Goal: Check status: Check status

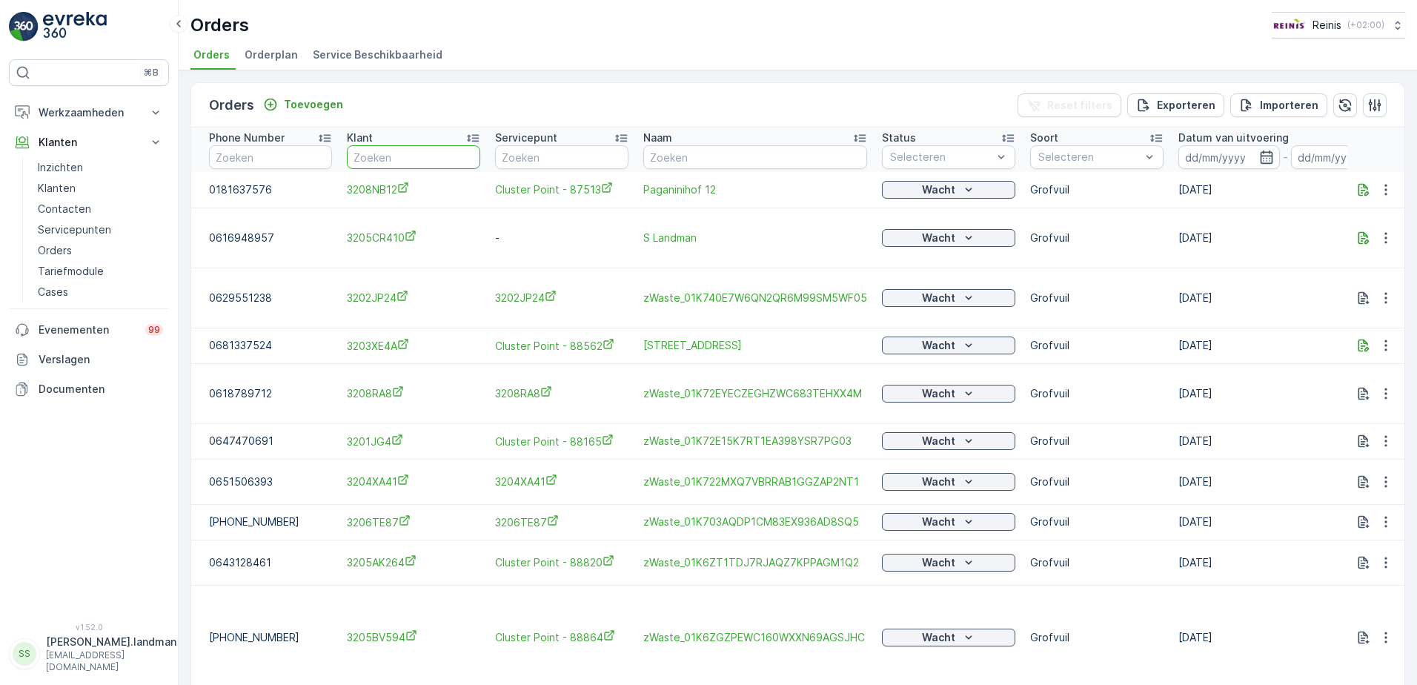
click at [411, 153] on input "text" at bounding box center [413, 157] width 133 height 24
type input "3207"
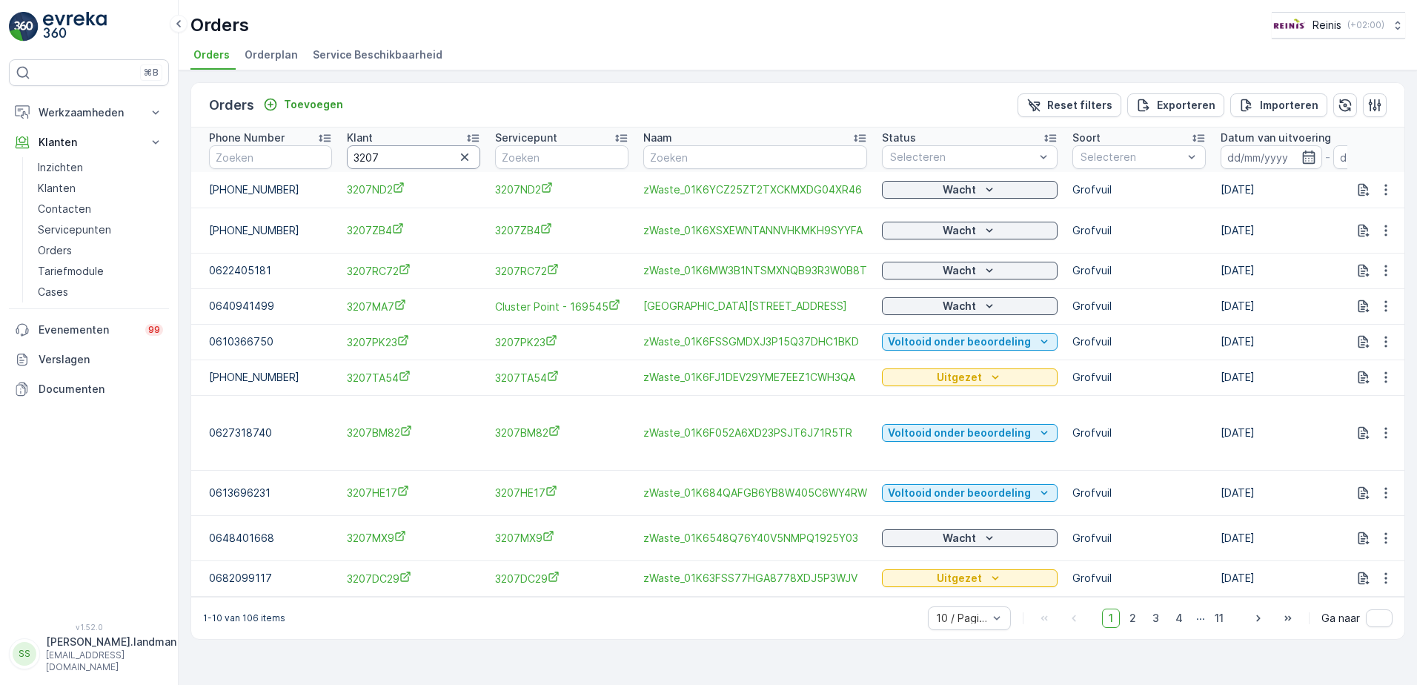
click at [411, 153] on input "3207" at bounding box center [413, 157] width 133 height 24
type input "3207dc"
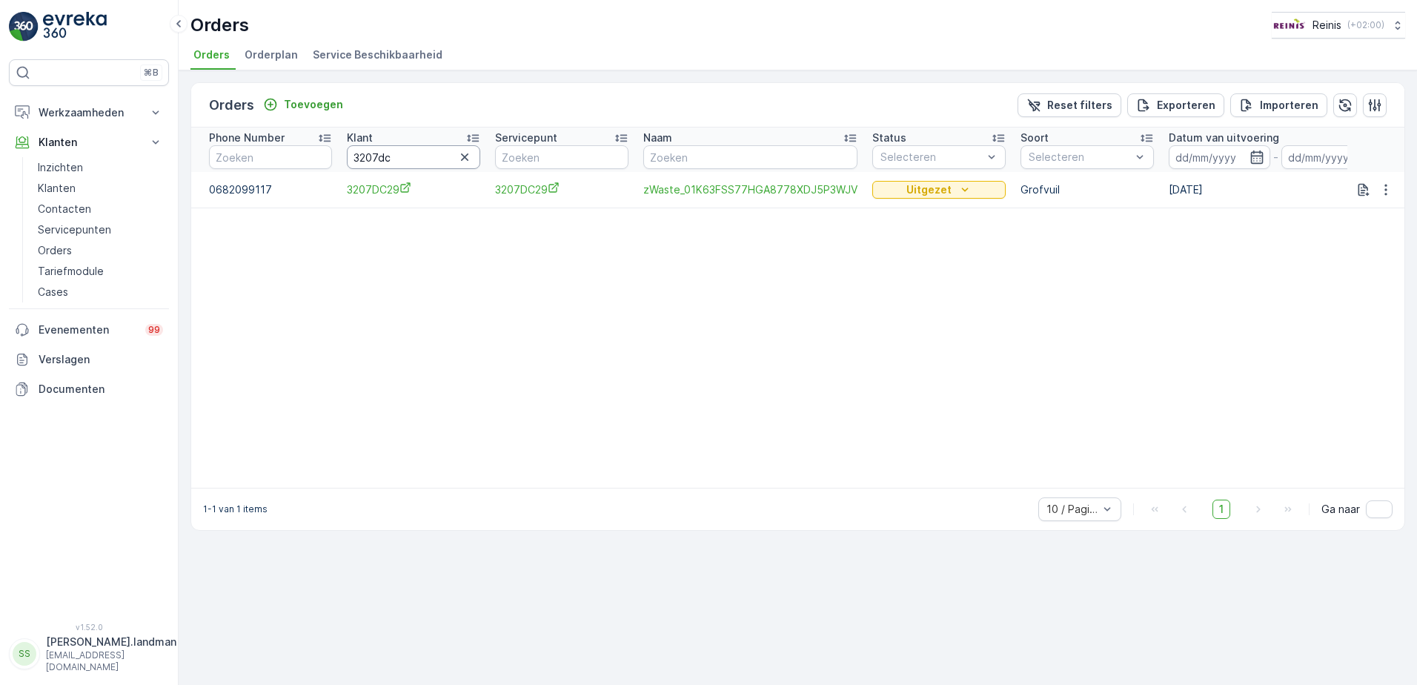
click at [425, 157] on input "3207dc" at bounding box center [413, 157] width 133 height 24
type input "320"
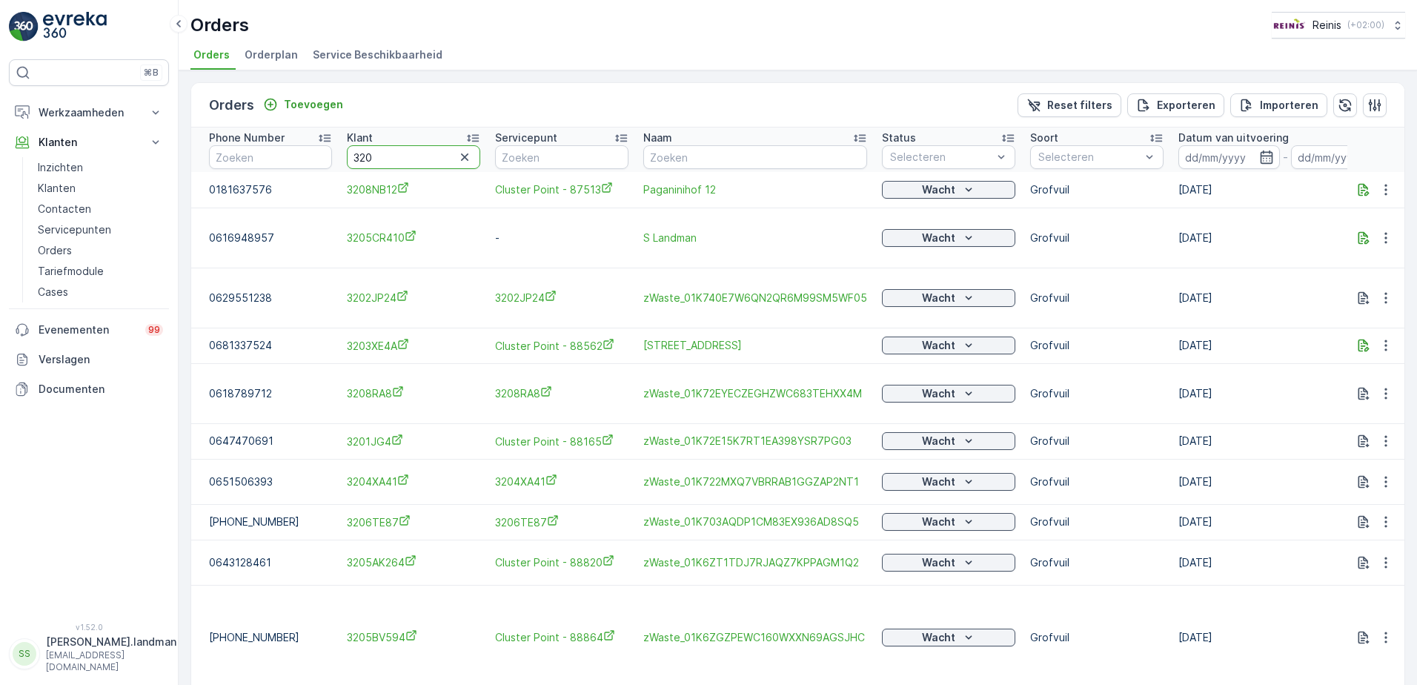
click at [425, 157] on input "320" at bounding box center [413, 157] width 133 height 24
type input "320p"
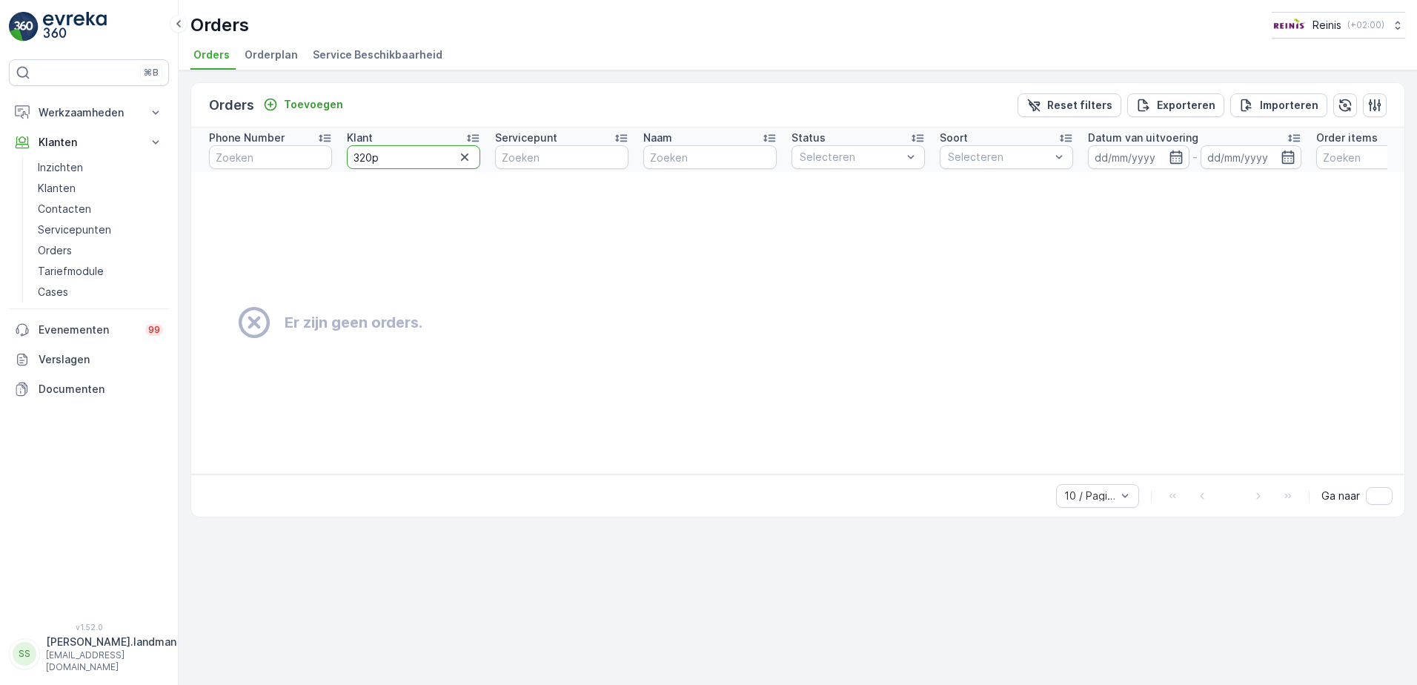
click at [425, 157] on input "320p" at bounding box center [413, 157] width 133 height 24
type input "3209"
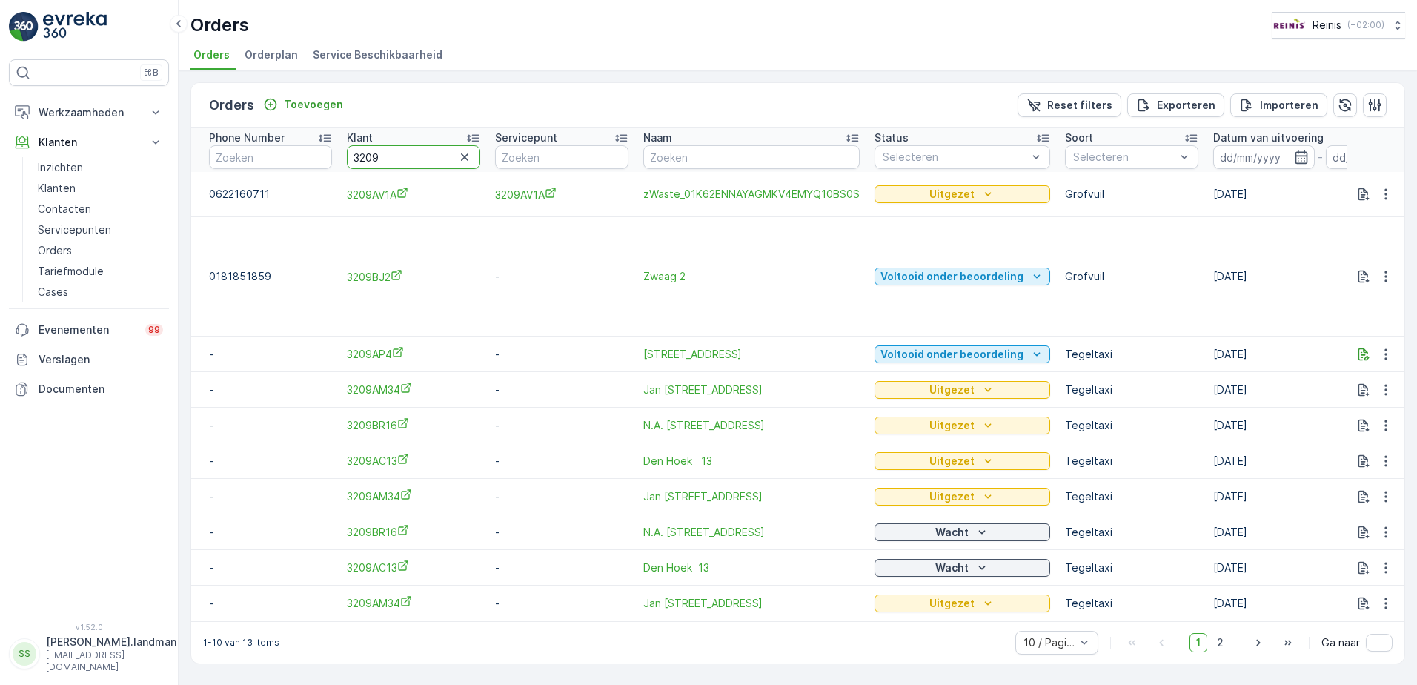
click at [425, 157] on input "3209" at bounding box center [413, 157] width 133 height 24
type input "3209ba"
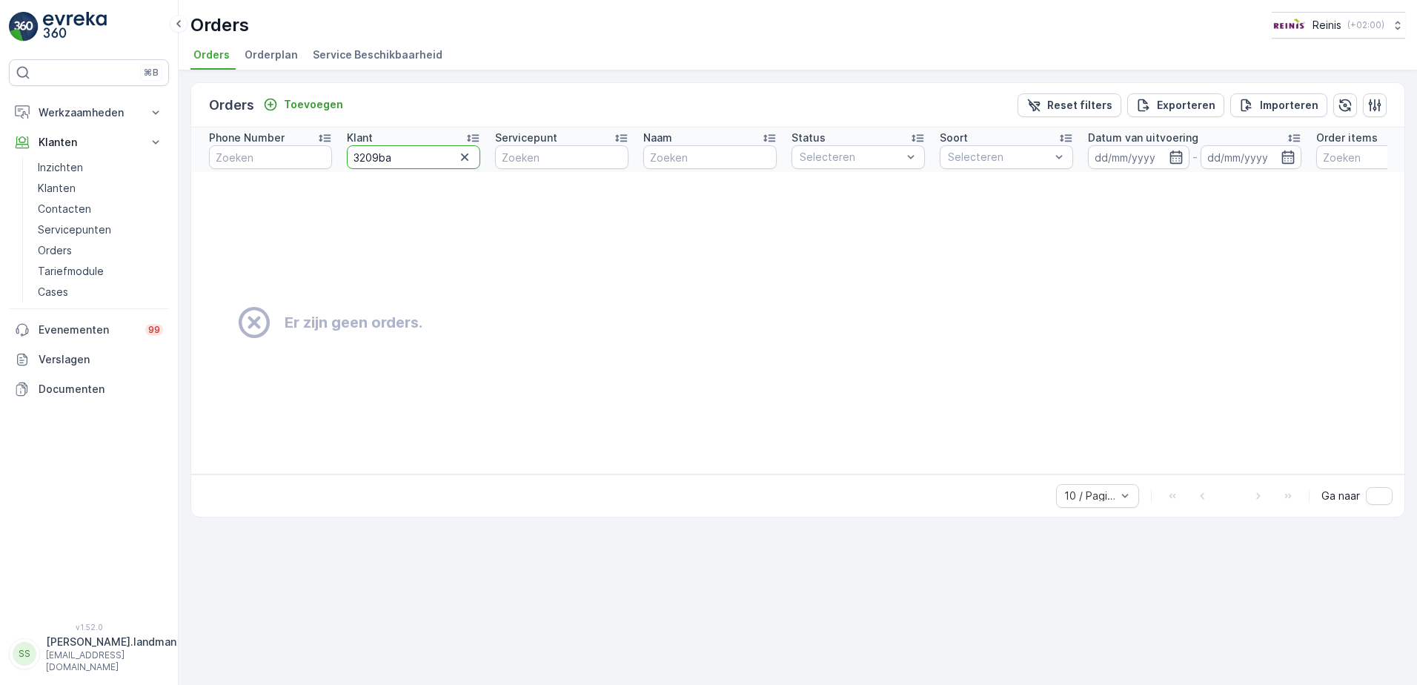
click at [425, 157] on input "3209ba" at bounding box center [413, 157] width 133 height 24
type input "3209"
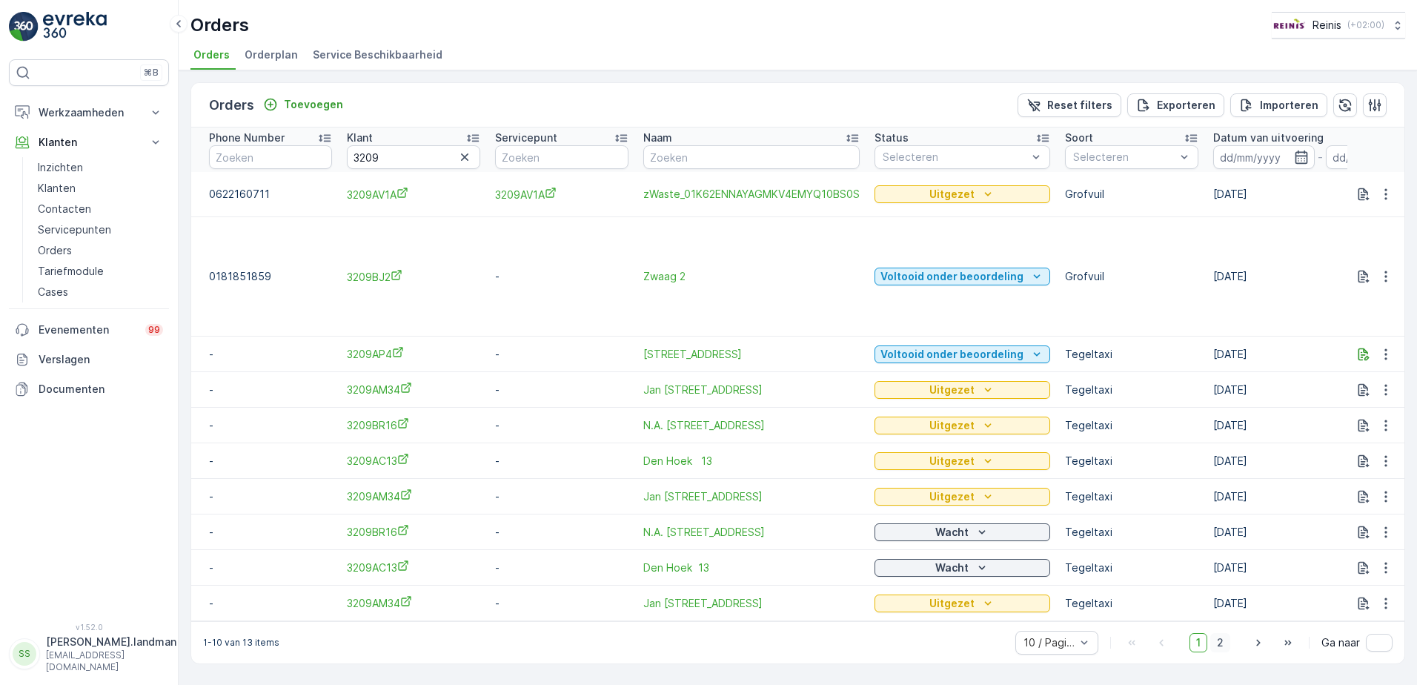
click at [1219, 646] on span "2" at bounding box center [1221, 642] width 20 height 19
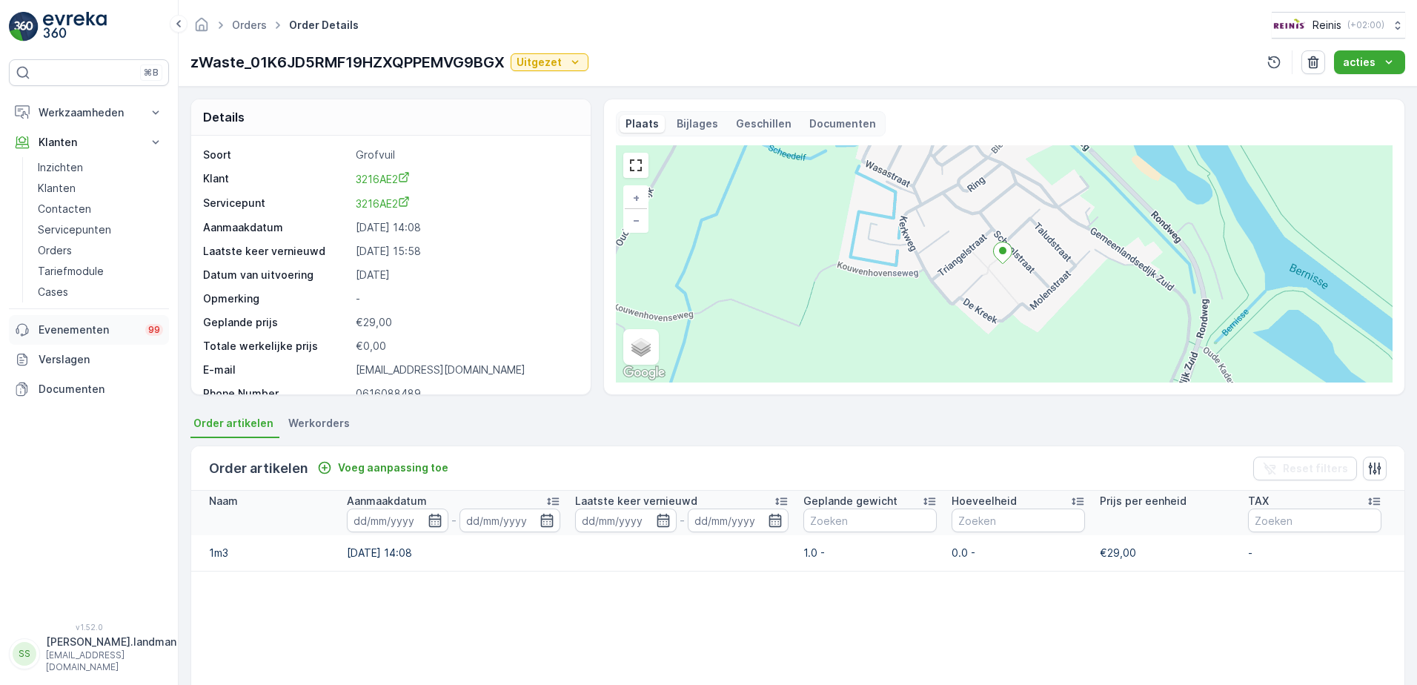
click at [105, 322] on p "Evenementen" at bounding box center [88, 329] width 98 height 15
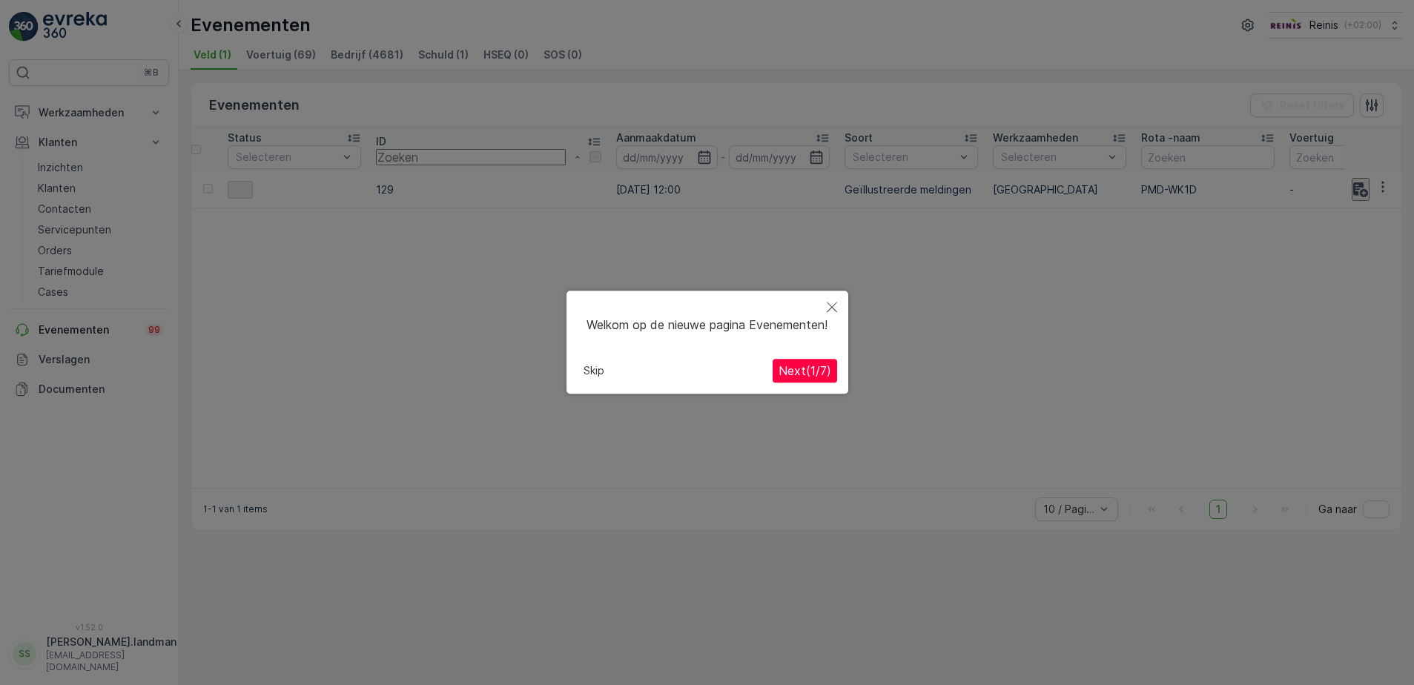
click at [828, 302] on icon "Close" at bounding box center [832, 307] width 10 height 10
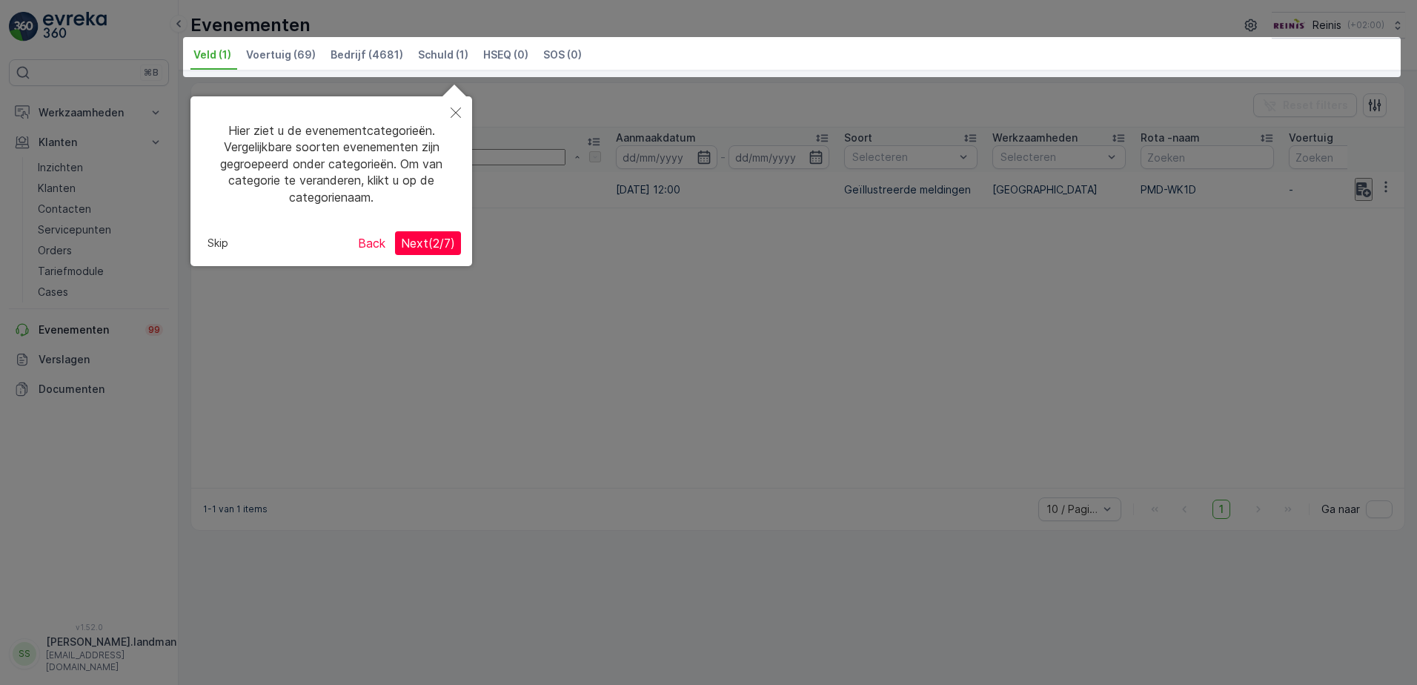
click at [454, 110] on icon "Close" at bounding box center [456, 112] width 10 height 10
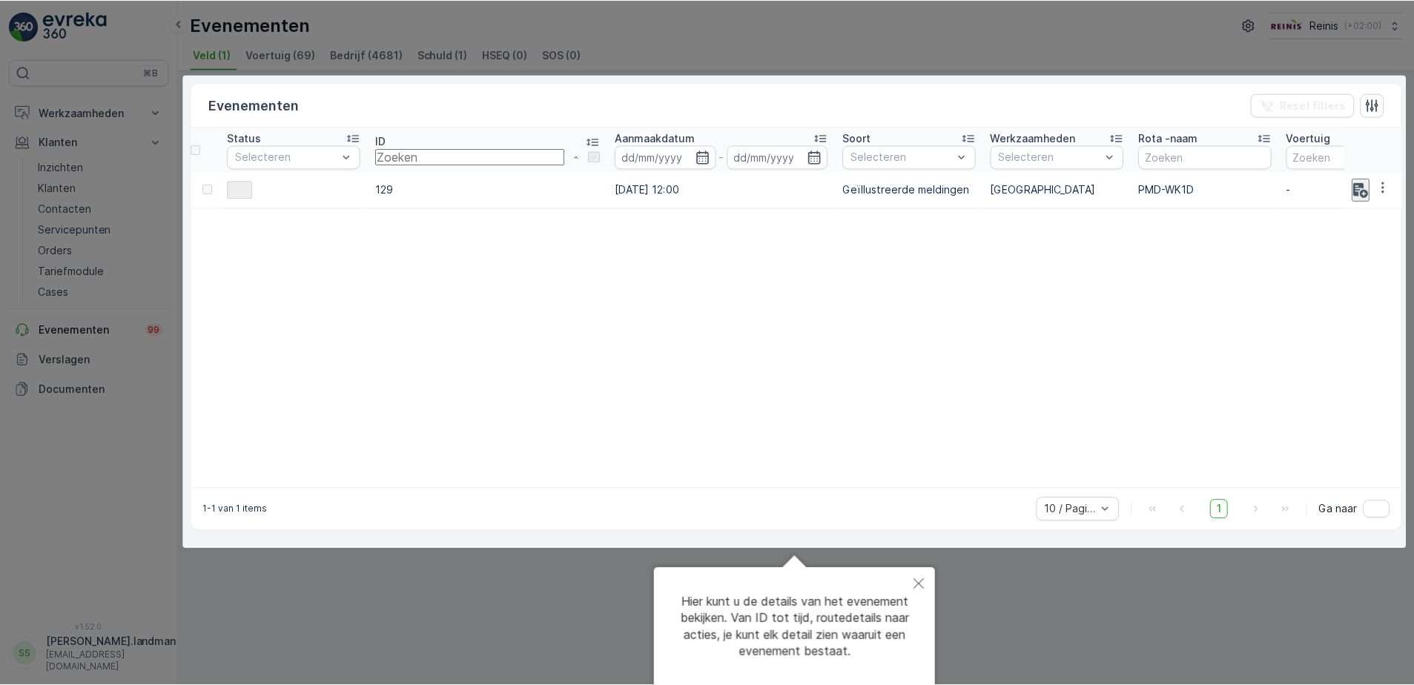
scroll to position [36, 0]
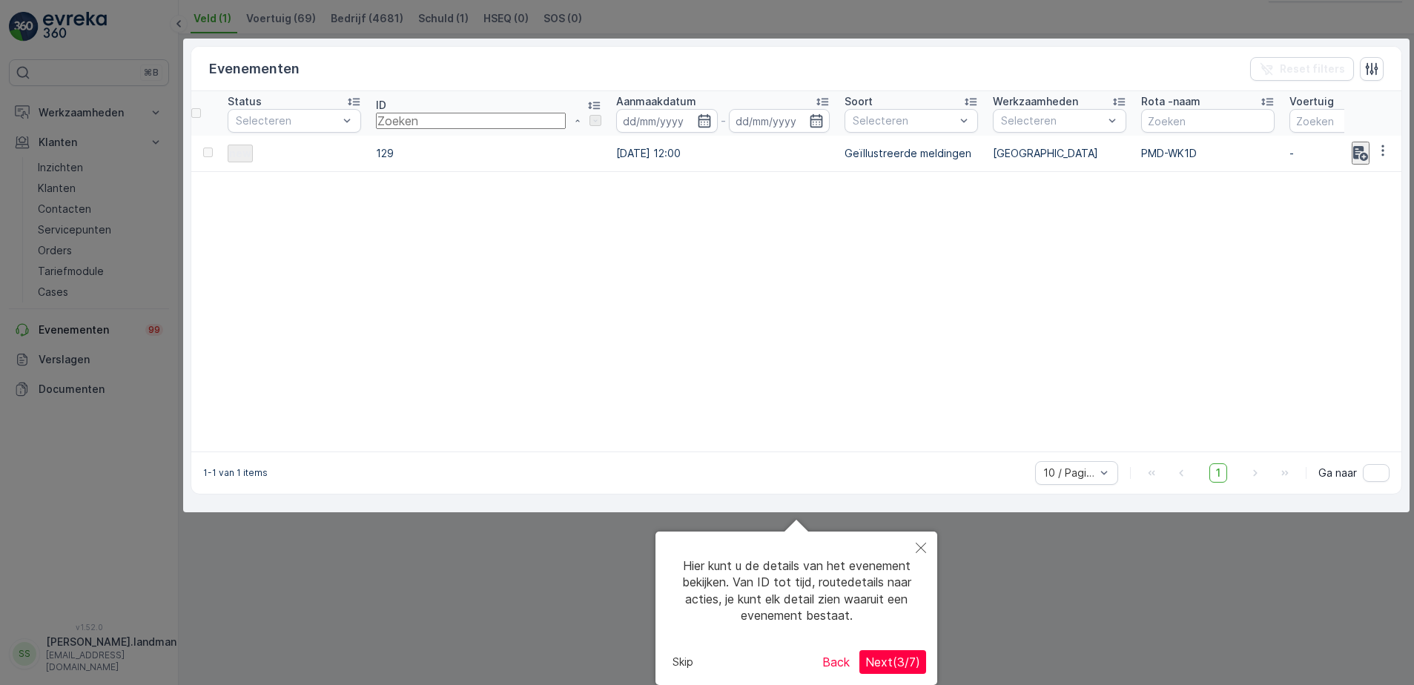
click at [915, 540] on button "Close" at bounding box center [920, 549] width 33 height 34
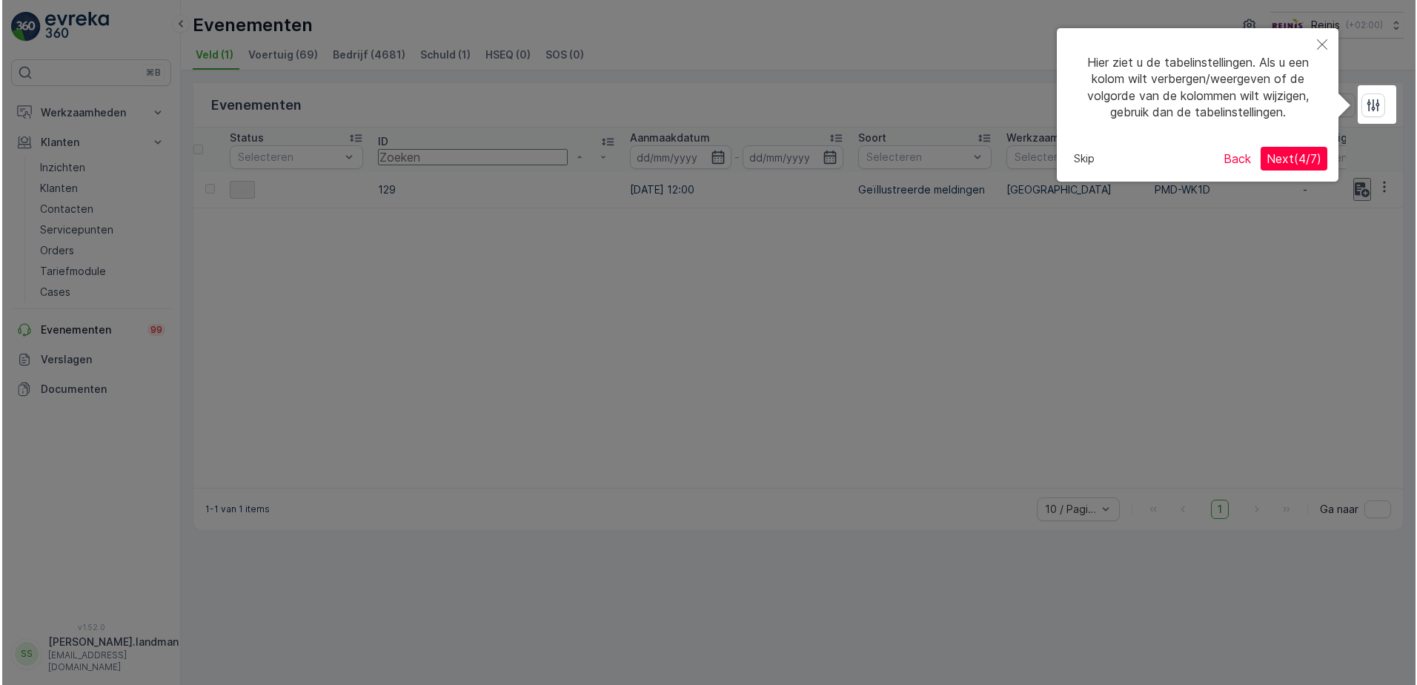
scroll to position [0, 0]
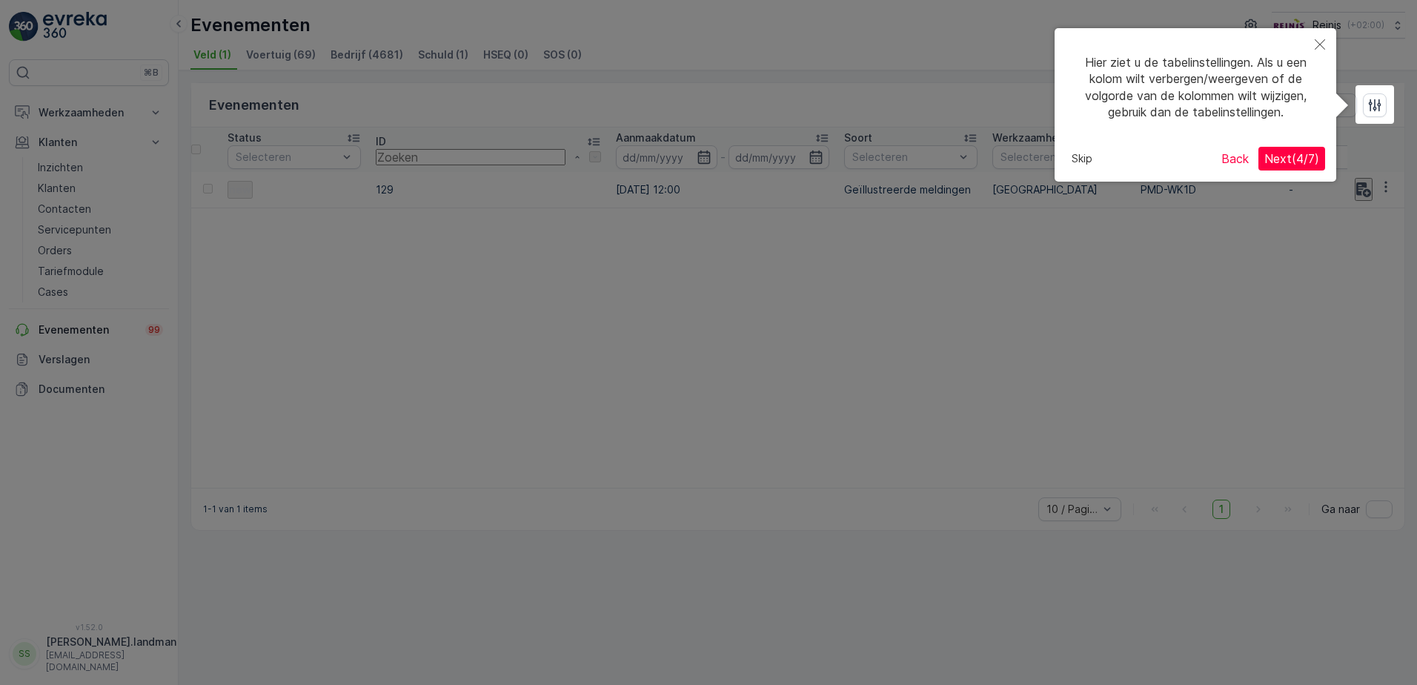
click at [1318, 40] on icon "Close" at bounding box center [1320, 44] width 10 height 10
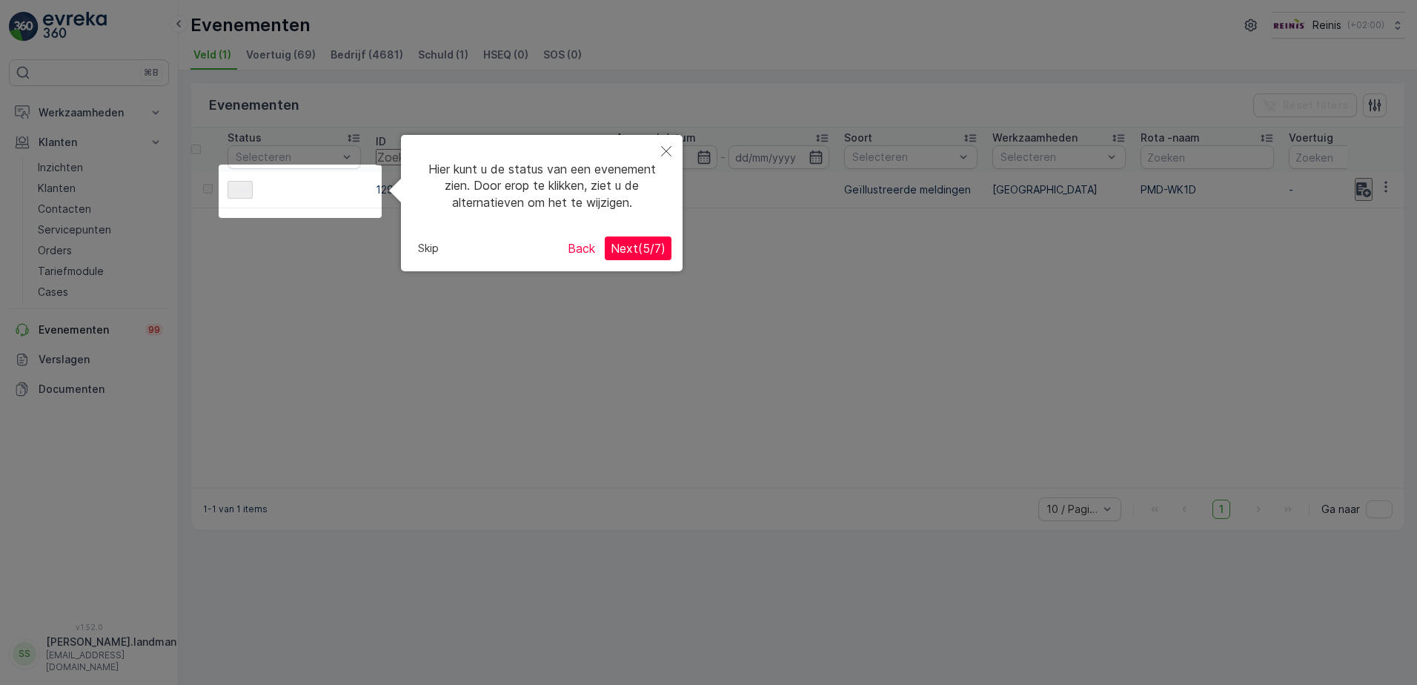
click at [675, 149] on button "Close" at bounding box center [666, 152] width 33 height 34
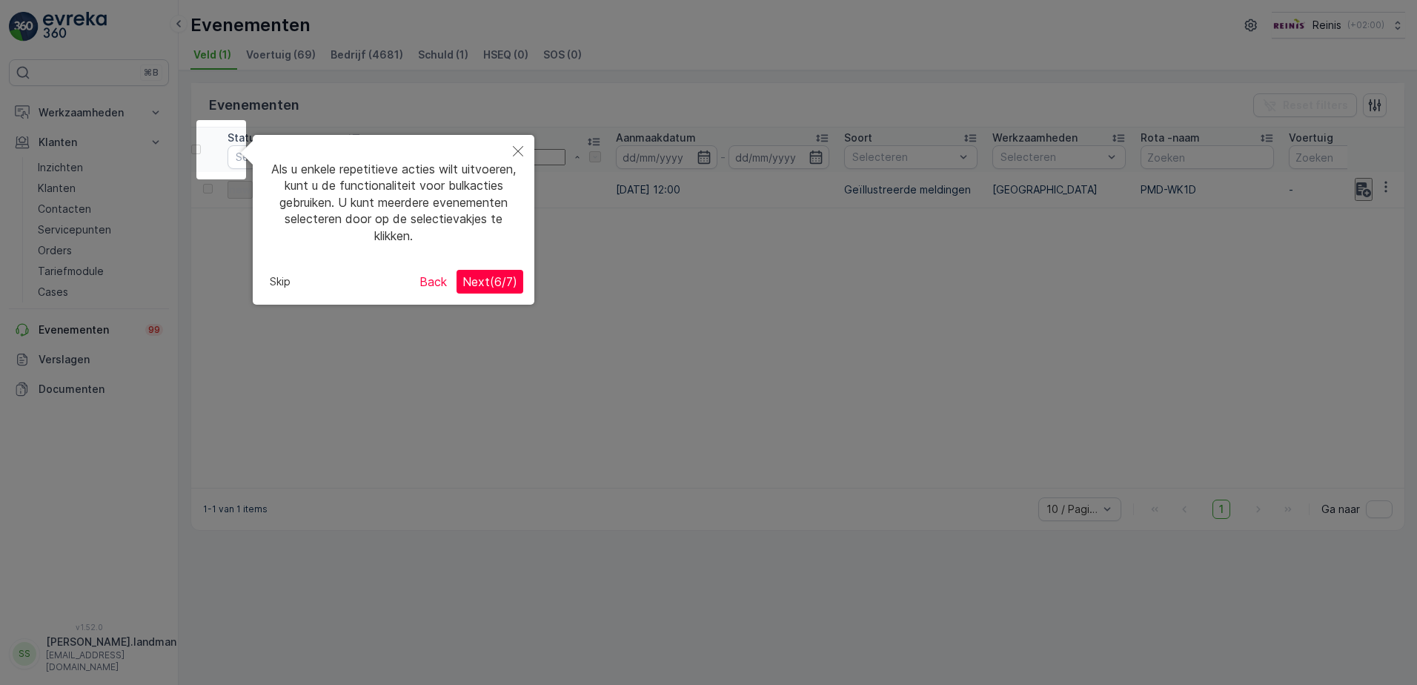
click at [53, 156] on div at bounding box center [708, 342] width 1417 height 685
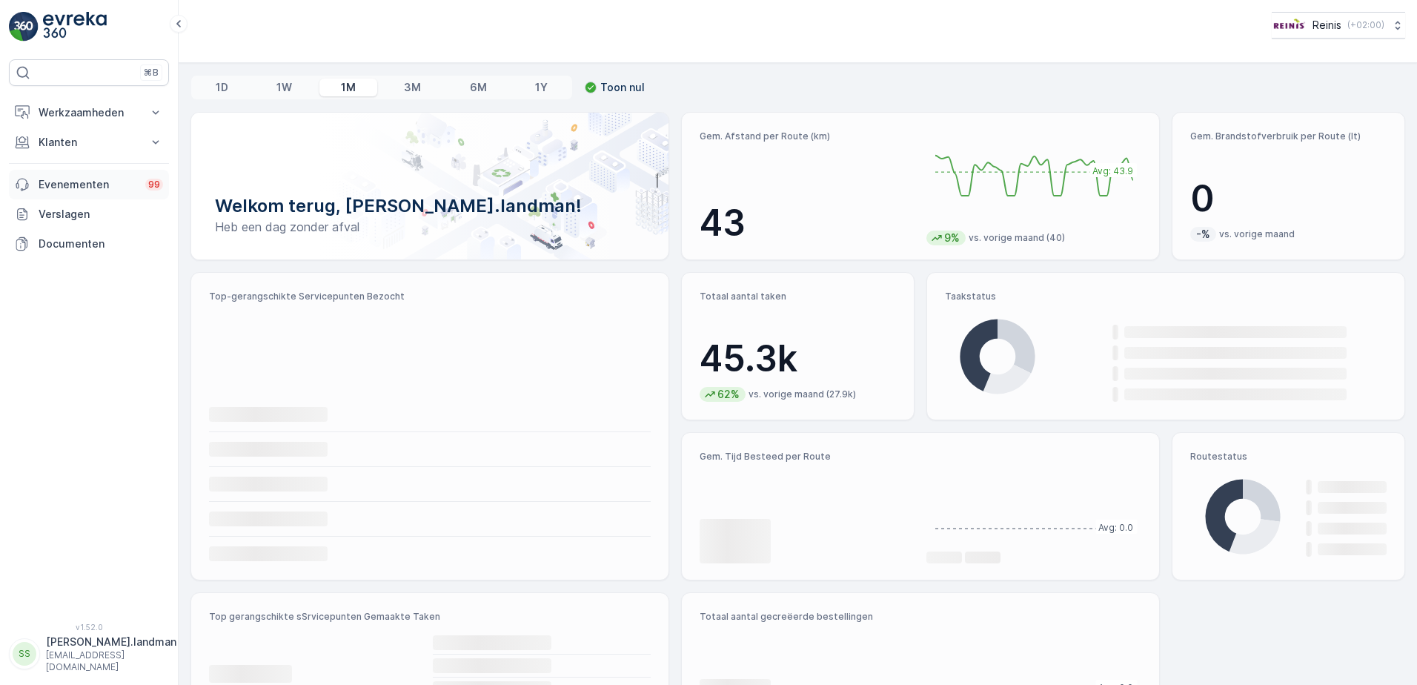
click at [85, 184] on p "Evenementen" at bounding box center [88, 184] width 98 height 15
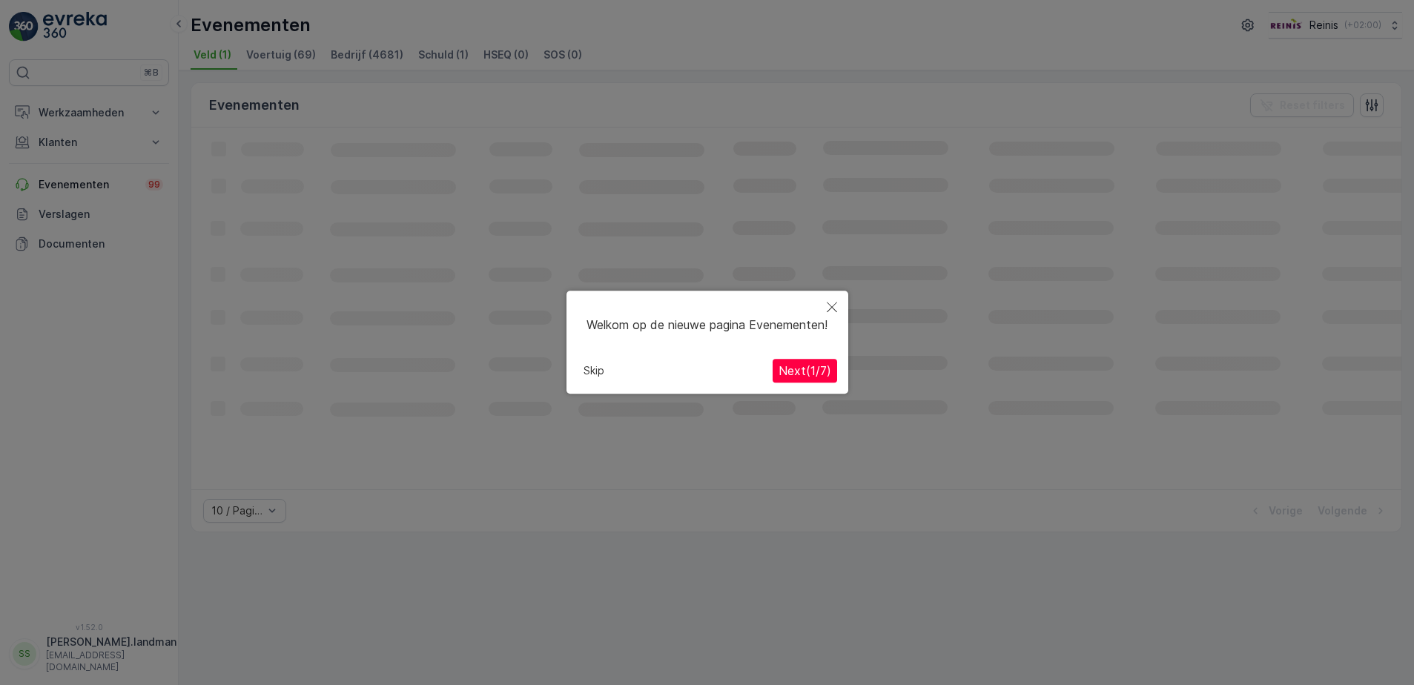
click at [828, 293] on button "Close" at bounding box center [831, 308] width 33 height 34
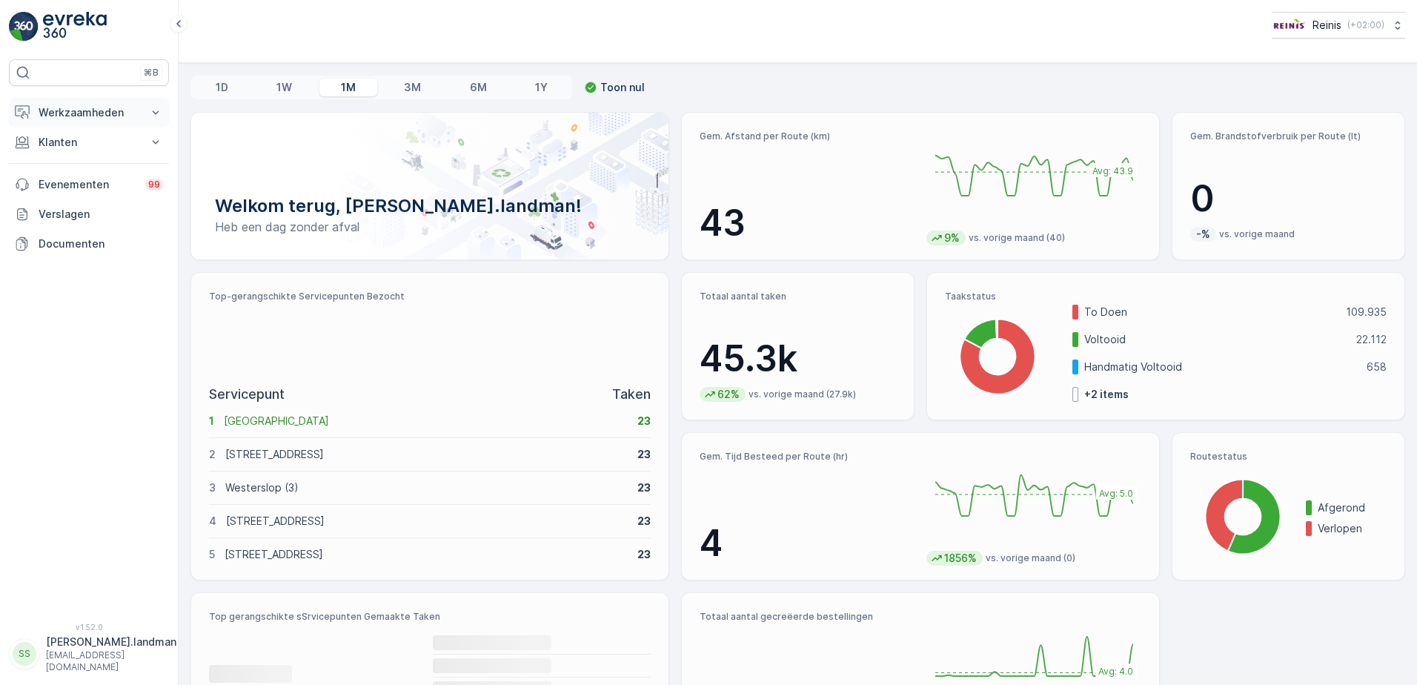
click at [106, 114] on p "Werkzaamheden" at bounding box center [89, 112] width 101 height 15
click at [64, 199] on p "Cockpit" at bounding box center [57, 200] width 39 height 15
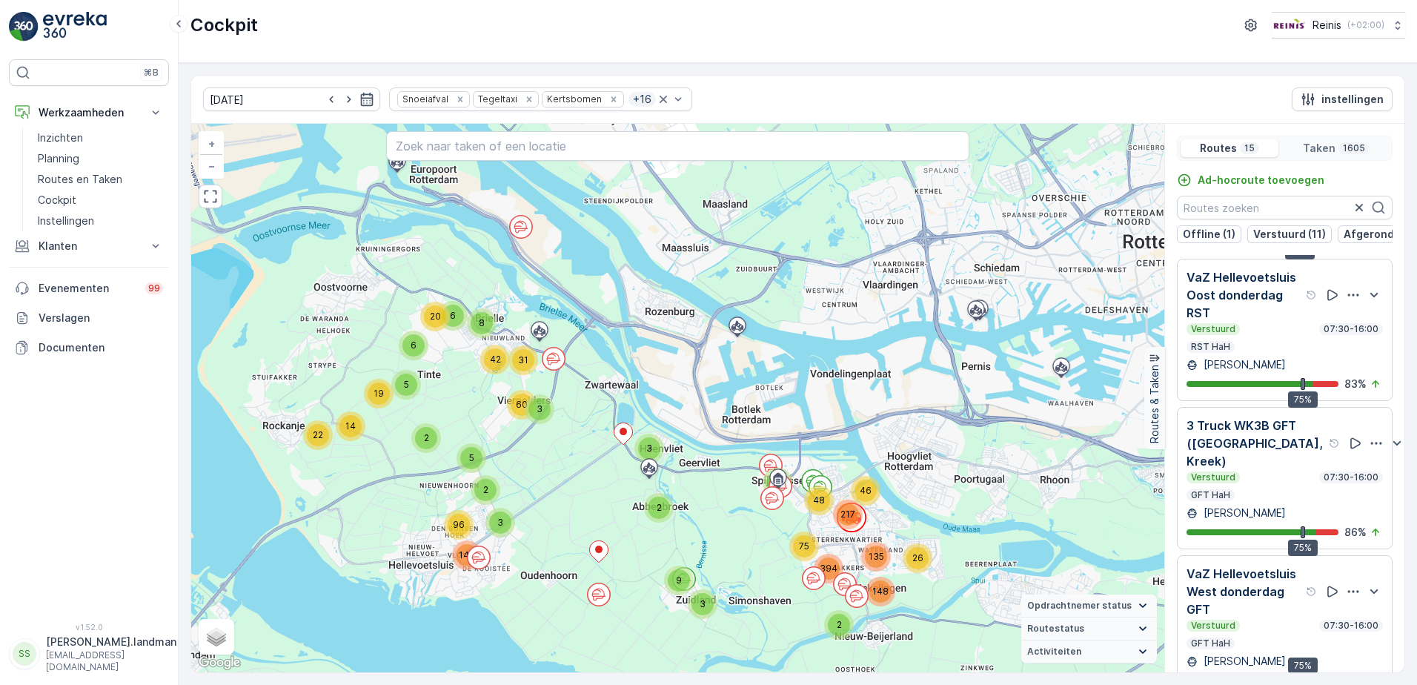
scroll to position [37, 0]
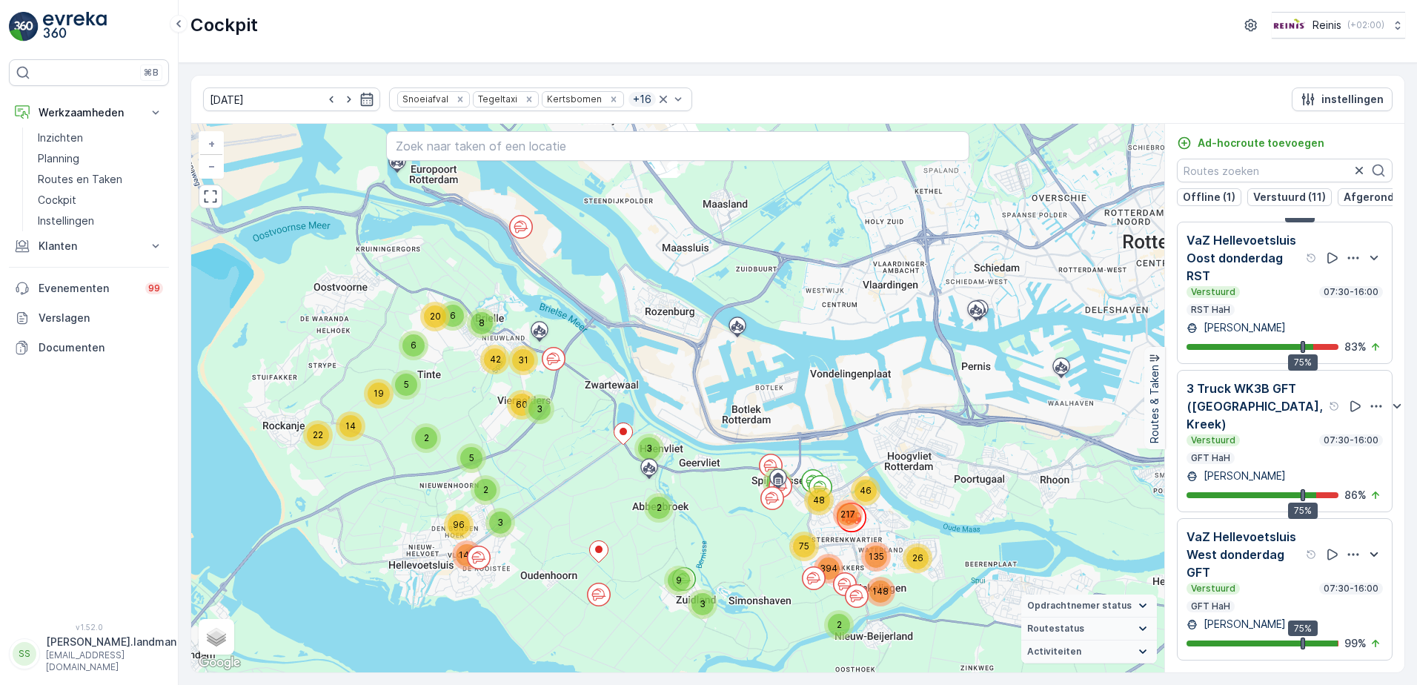
click at [1366, 546] on icon "button" at bounding box center [1374, 555] width 18 height 18
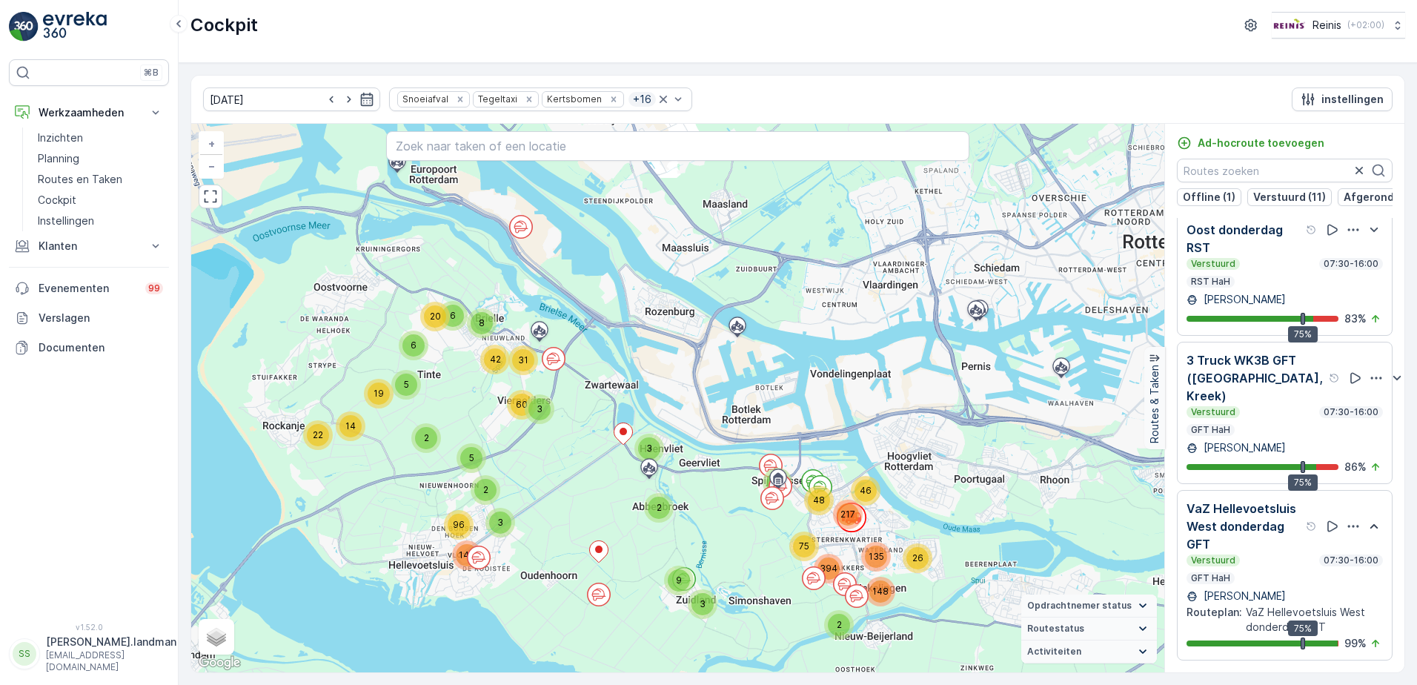
click at [1346, 534] on icon "button" at bounding box center [1353, 526] width 15 height 15
click at [1348, 550] on span "Toon meer details" at bounding box center [1350, 542] width 90 height 15
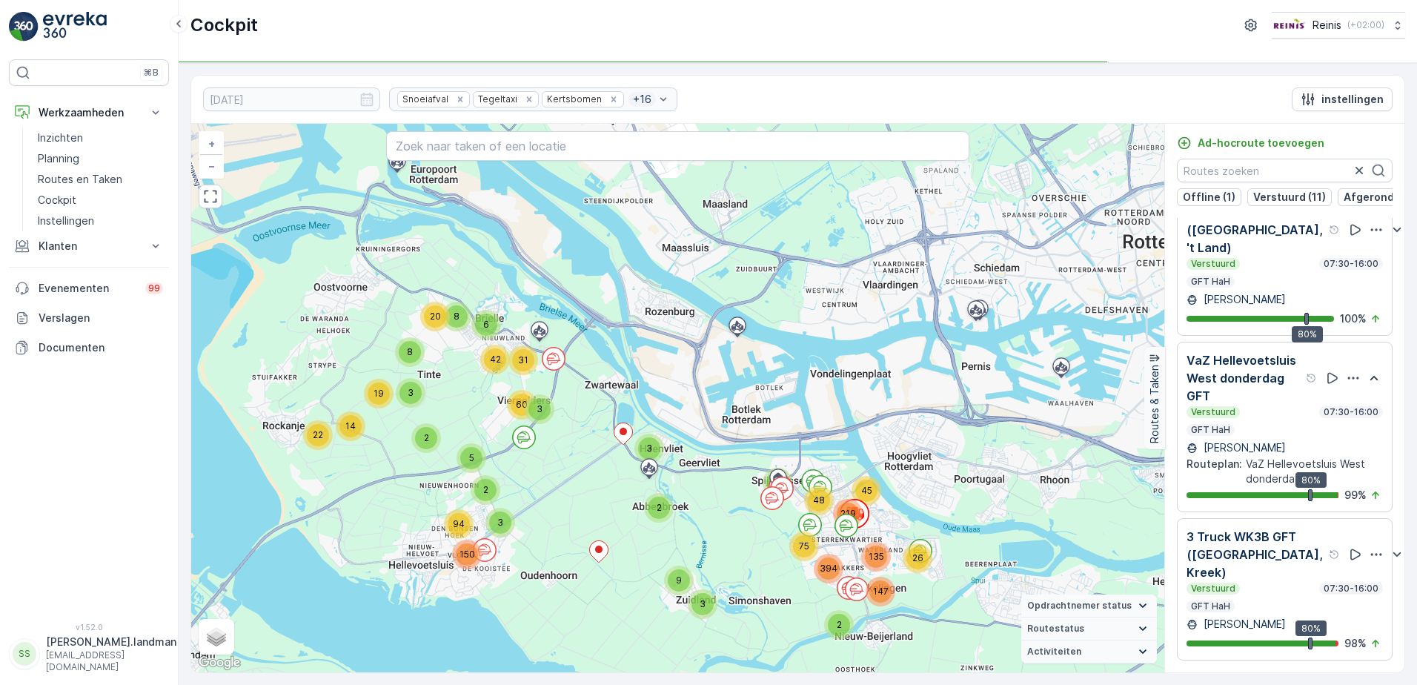
scroll to position [1463, 0]
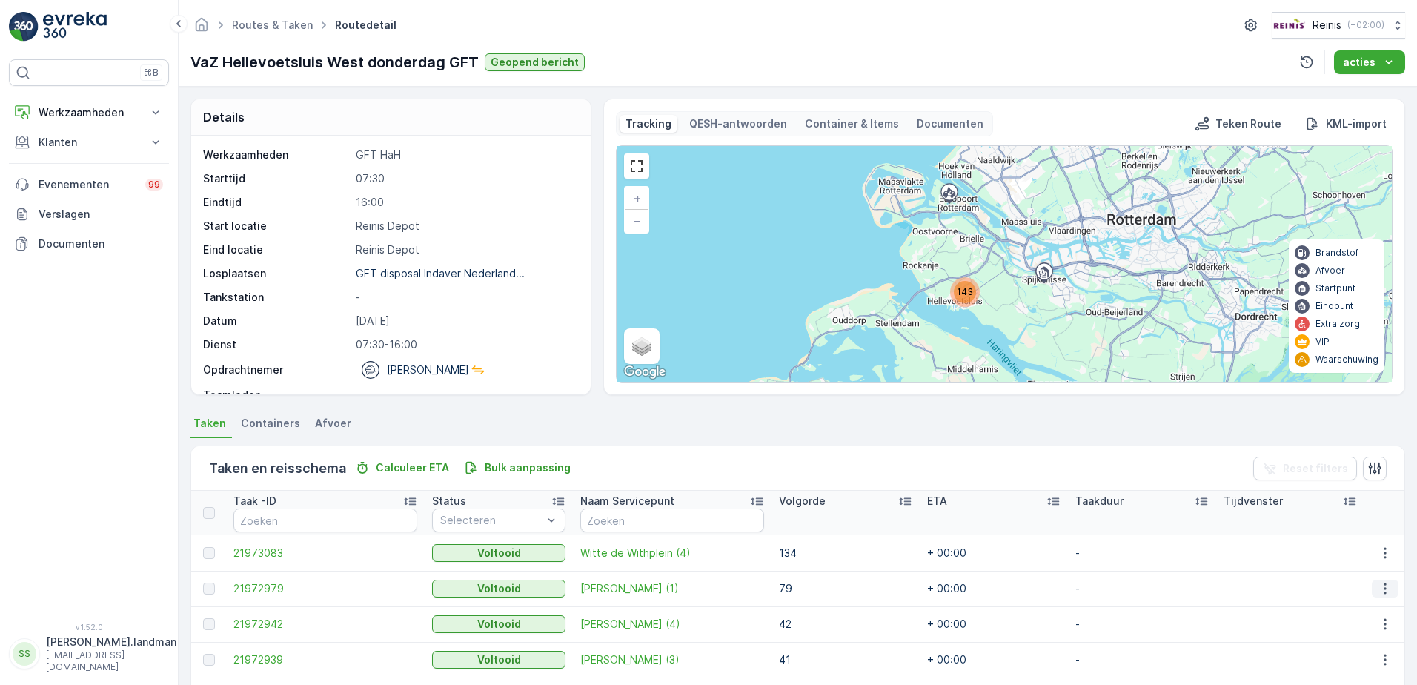
click at [1383, 586] on icon "button" at bounding box center [1385, 588] width 15 height 15
click at [1390, 608] on span "Toon meer details" at bounding box center [1366, 610] width 90 height 15
